Goal: Navigation & Orientation: Find specific page/section

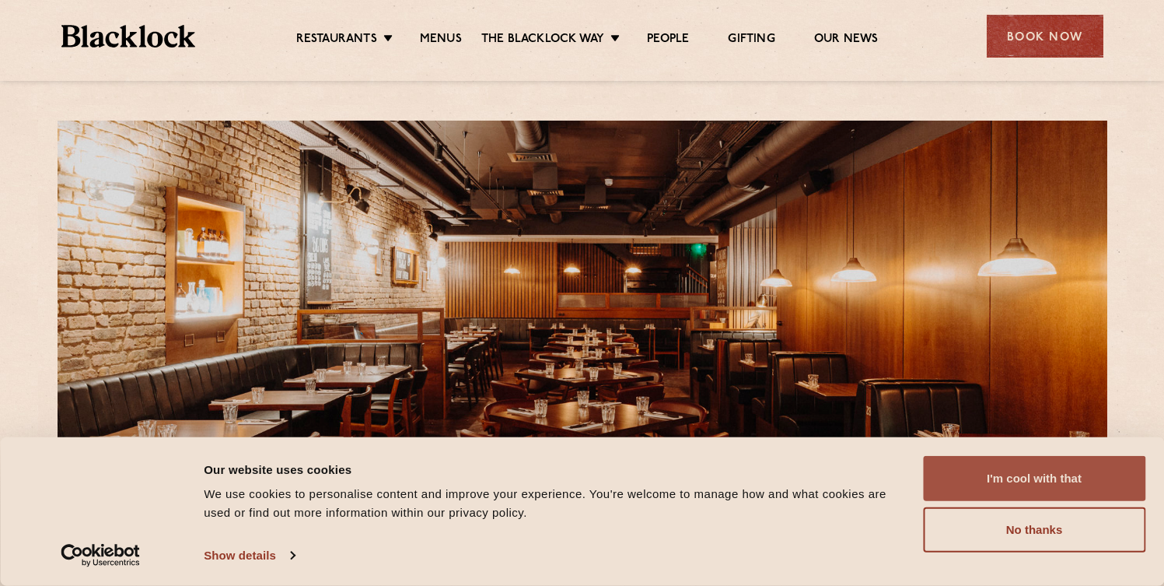
click at [1017, 490] on button "I'm cool with that" at bounding box center [1034, 478] width 222 height 45
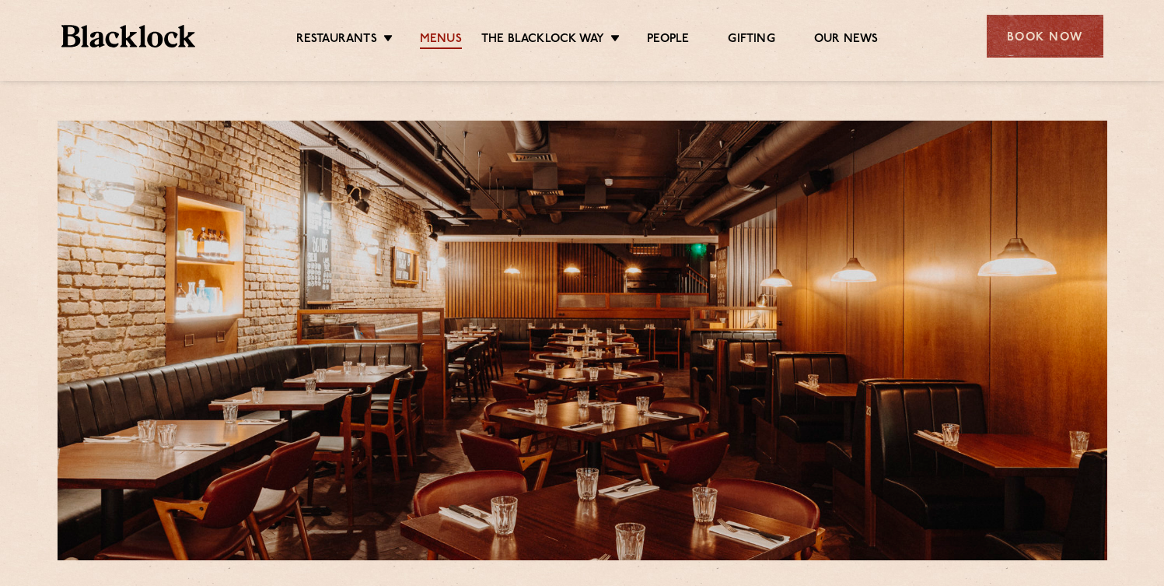
click at [429, 44] on link "Menus" at bounding box center [441, 40] width 42 height 17
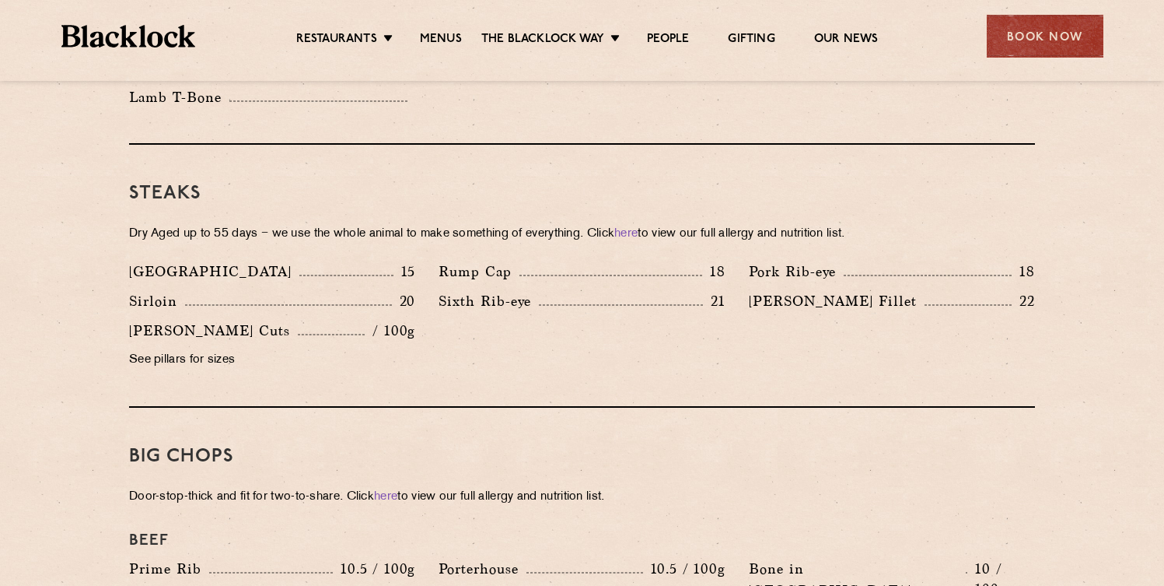
scroll to position [1305, 0]
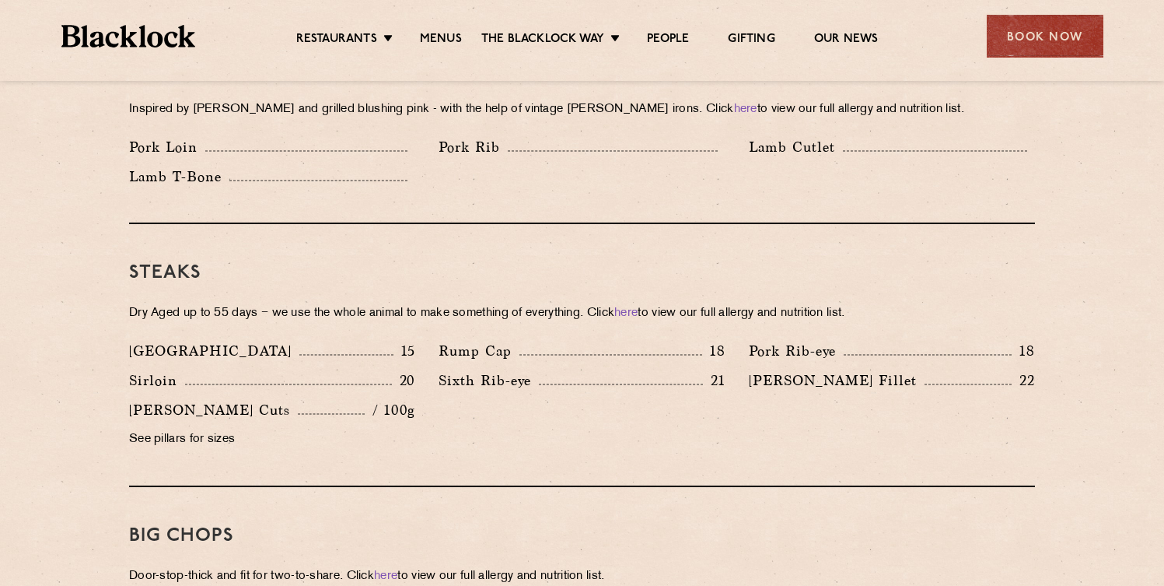
drag, startPoint x: 133, startPoint y: 289, endPoint x: 229, endPoint y: 293, distance: 95.8
click at [229, 303] on p "Dry Aged up to 55 days − we use the whole animal to make something of everythin…" at bounding box center [582, 314] width 906 height 22
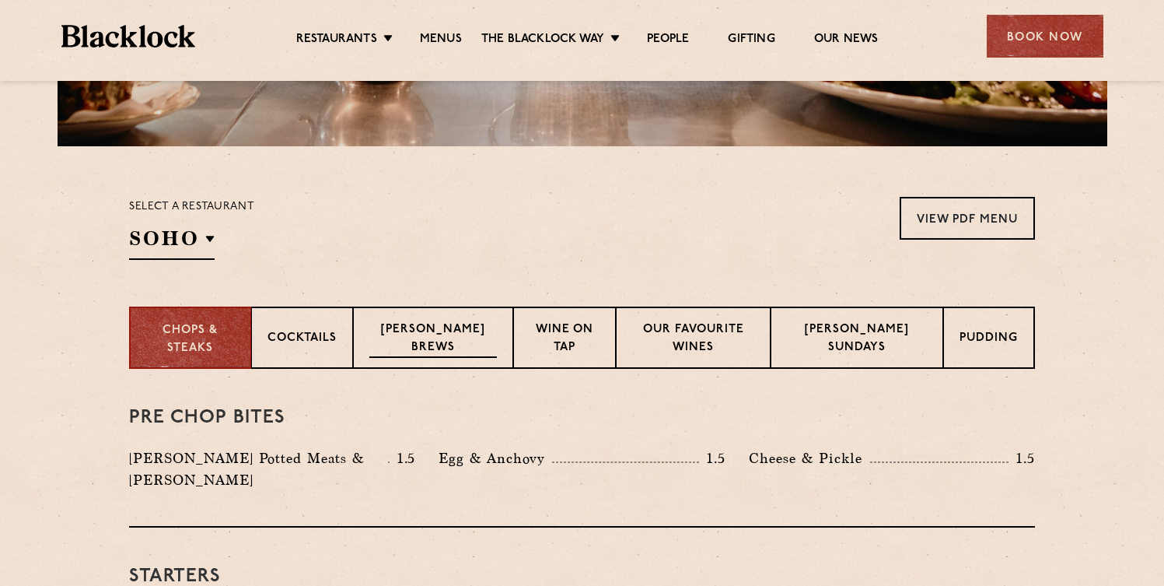
scroll to position [506, 0]
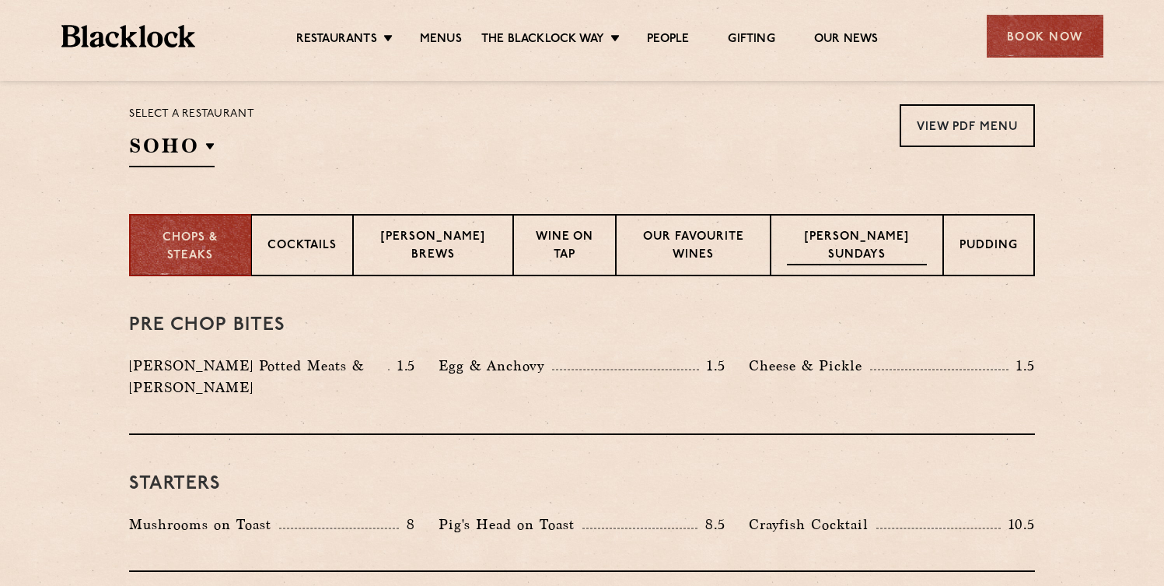
click at [892, 250] on p "[PERSON_NAME] Sundays" at bounding box center [857, 247] width 140 height 37
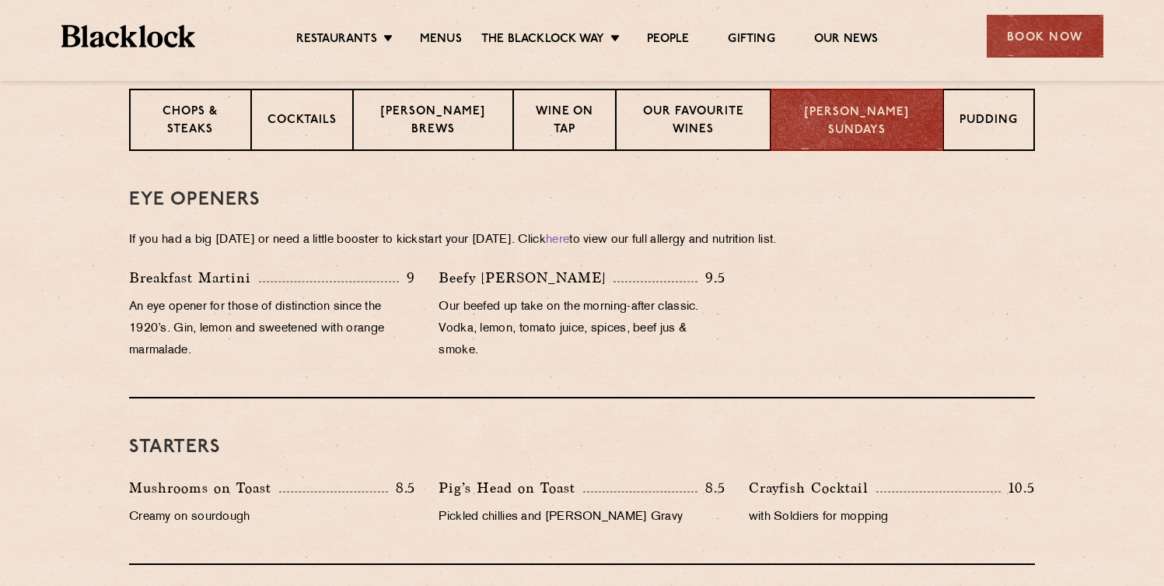
scroll to position [0, 0]
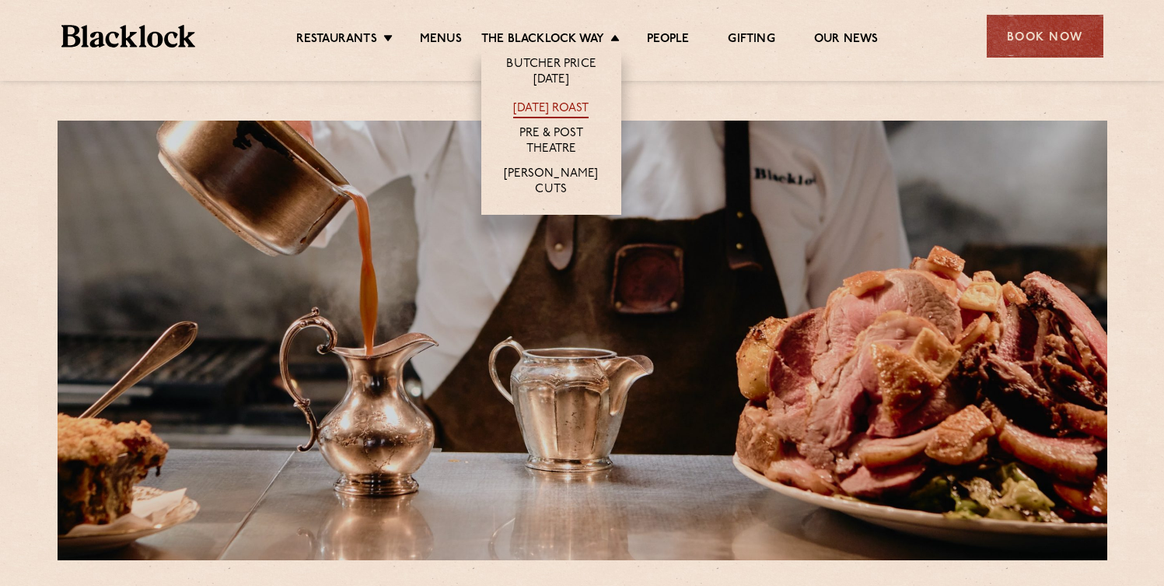
click at [561, 109] on link "[DATE] Roast" at bounding box center [550, 109] width 75 height 17
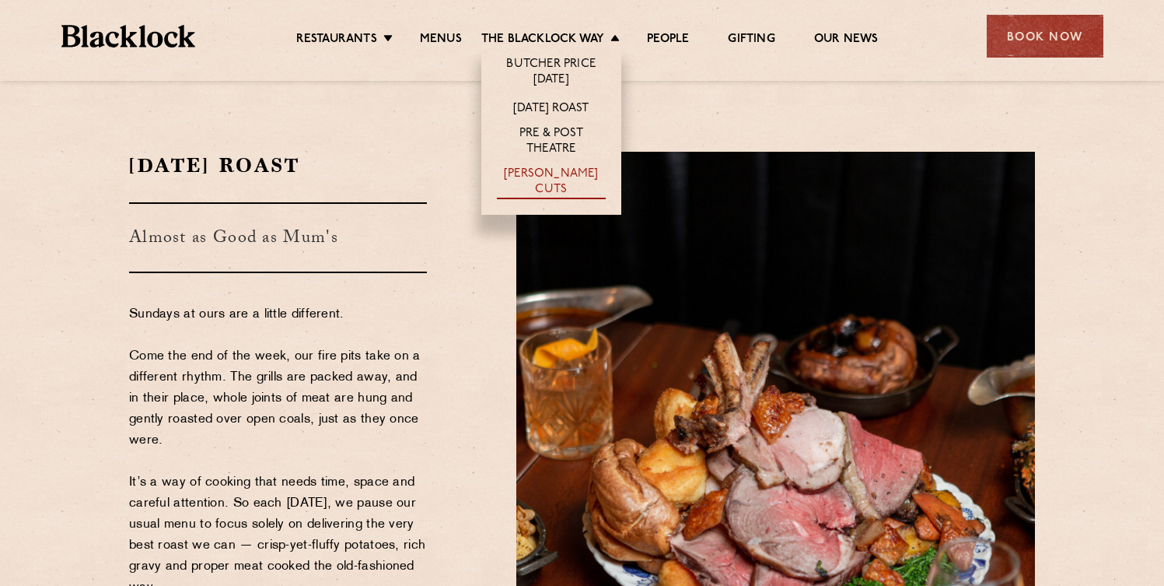
click at [579, 178] on link "[PERSON_NAME] Cuts" at bounding box center [551, 182] width 109 height 33
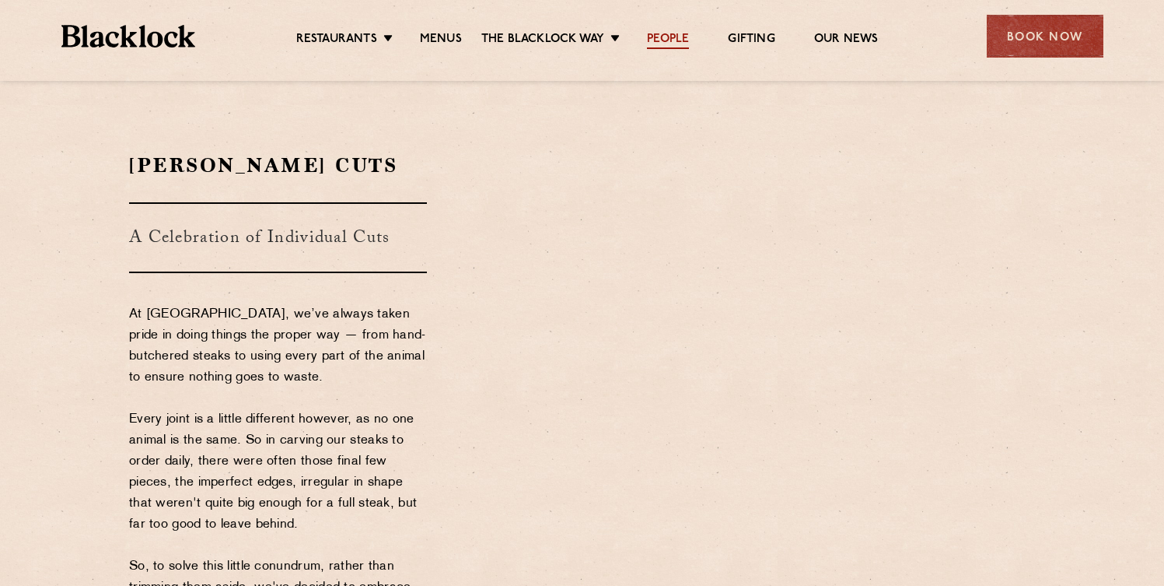
click at [677, 39] on link "People" at bounding box center [668, 40] width 42 height 17
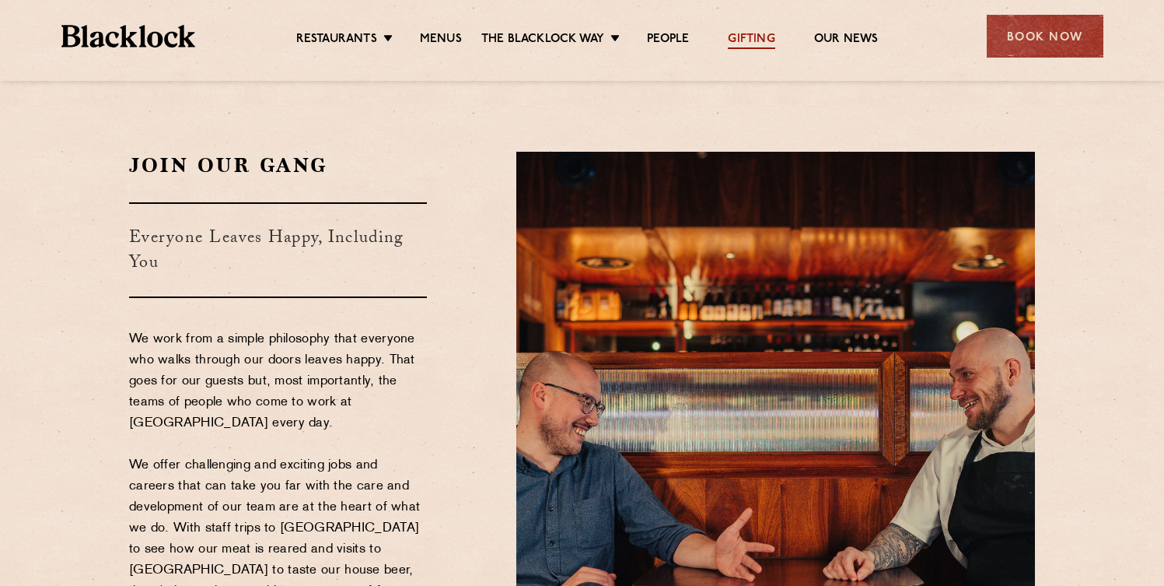
click at [764, 39] on link "Gifting" at bounding box center [751, 40] width 47 height 17
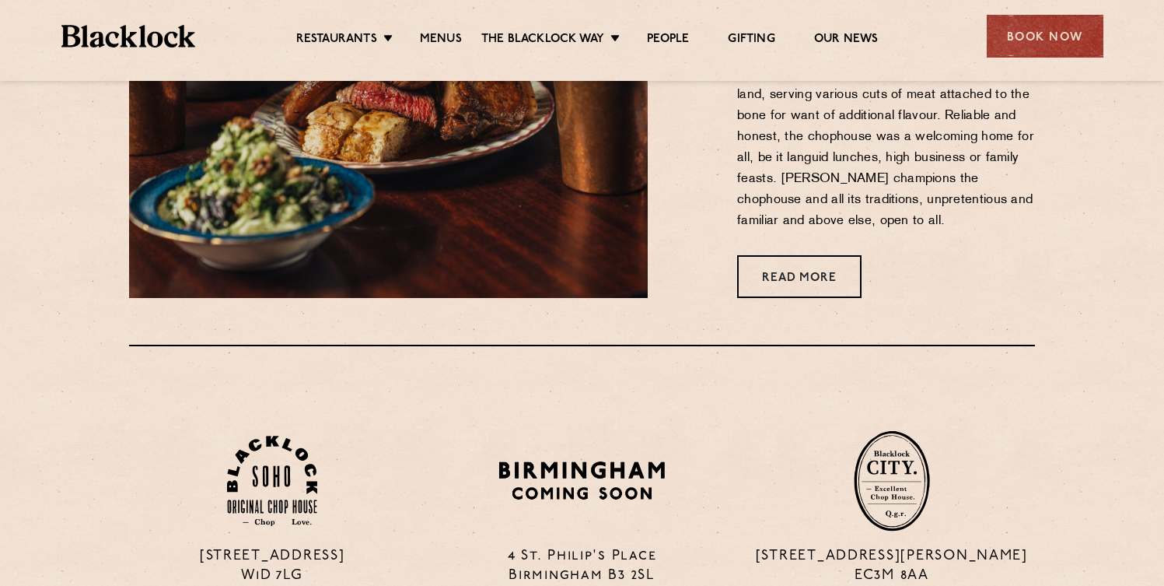
scroll to position [789, 0]
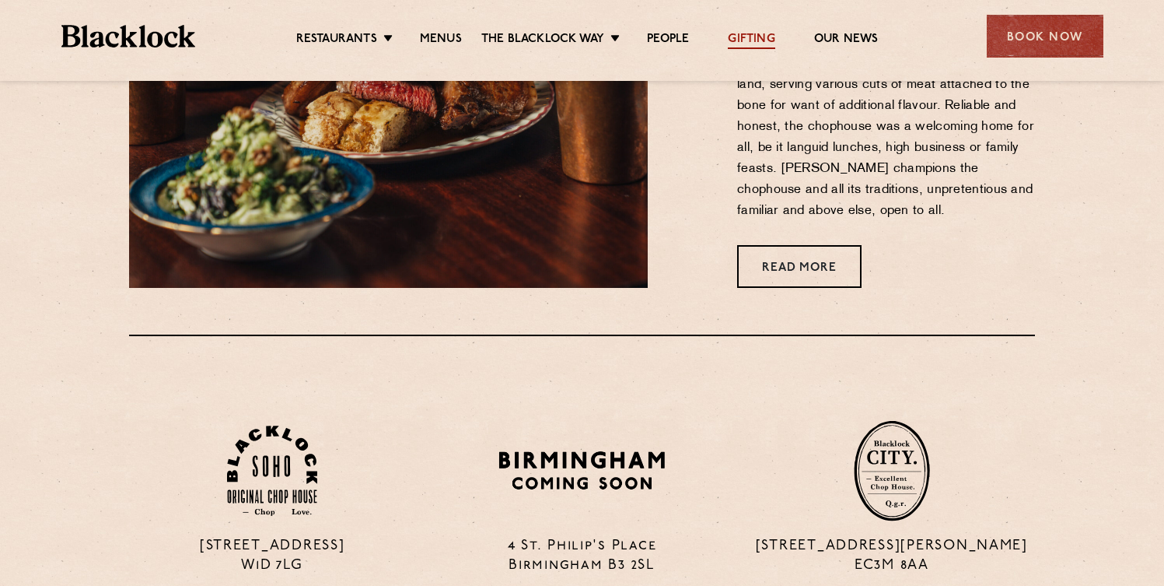
click at [758, 32] on link "Gifting" at bounding box center [751, 40] width 47 height 17
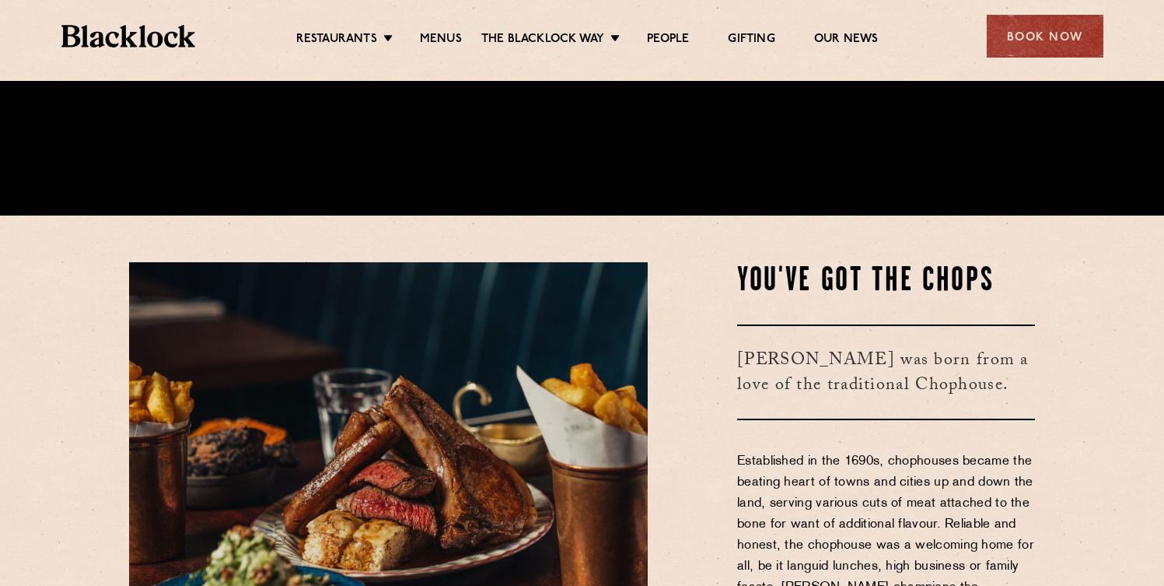
scroll to position [380, 0]
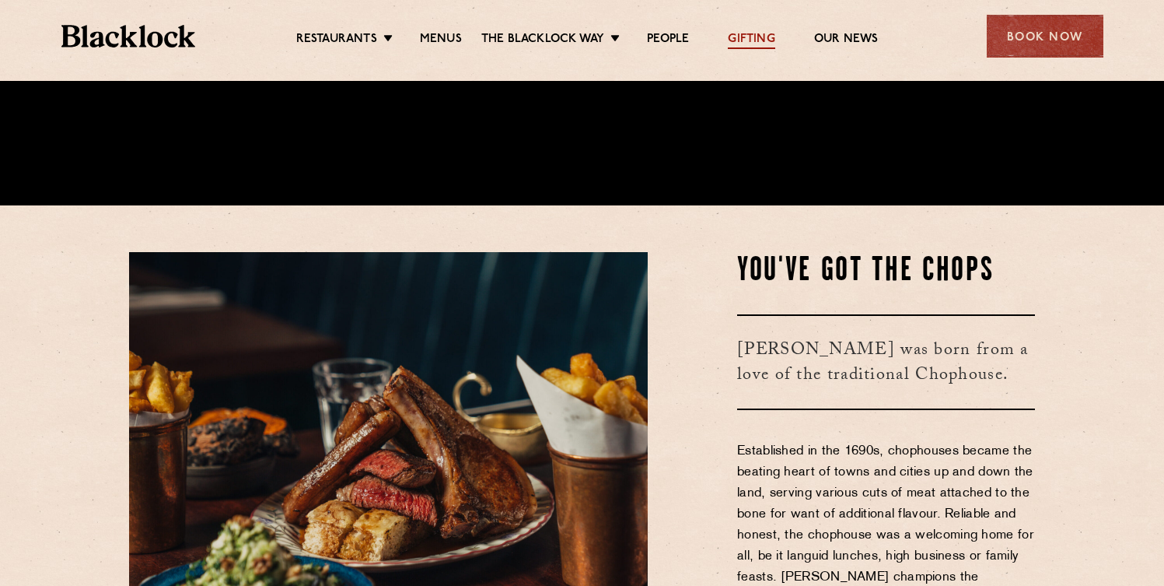
click at [762, 35] on link "Gifting" at bounding box center [751, 40] width 47 height 17
